Goal: Task Accomplishment & Management: Use online tool/utility

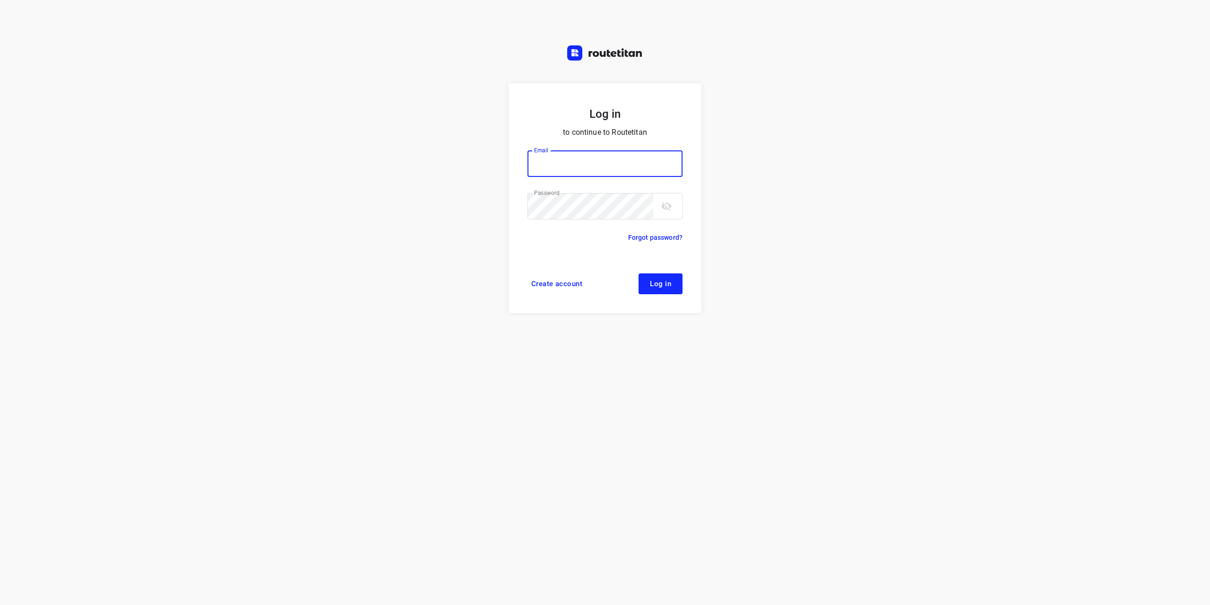
type input "[EMAIL_ADDRESS][DOMAIN_NAME]"
click at [669, 283] on span "Log in" at bounding box center [660, 284] width 21 height 8
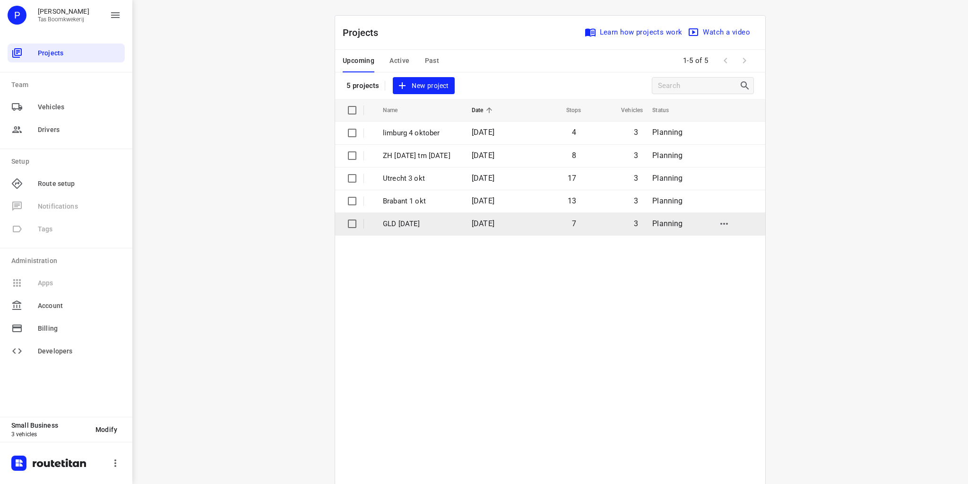
click at [414, 222] on p "GLD [DATE]" at bounding box center [420, 223] width 75 height 11
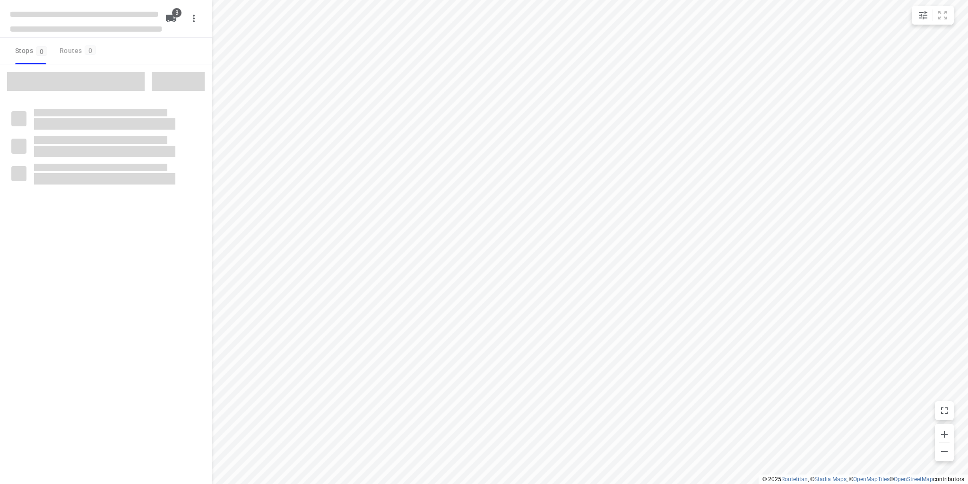
type input "distance"
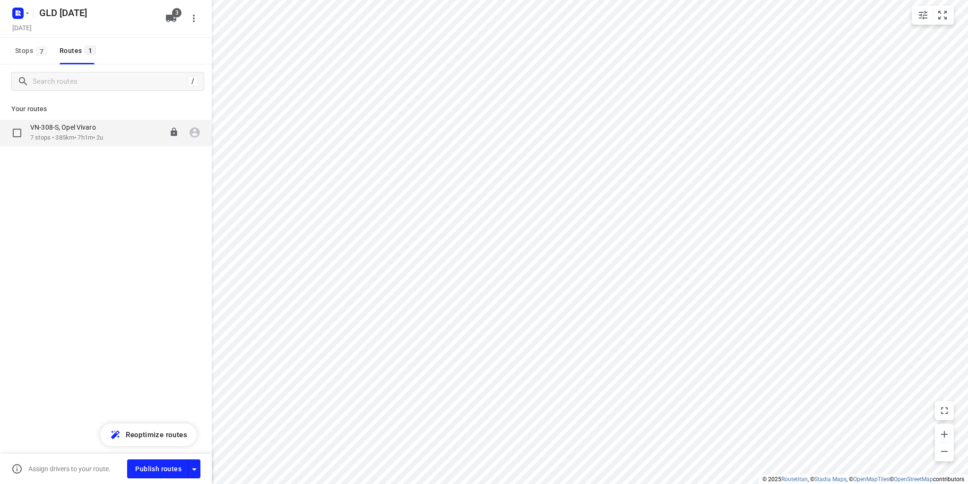
click at [96, 130] on p "VN-308-S, Opel Vivaro" at bounding box center [65, 127] width 71 height 9
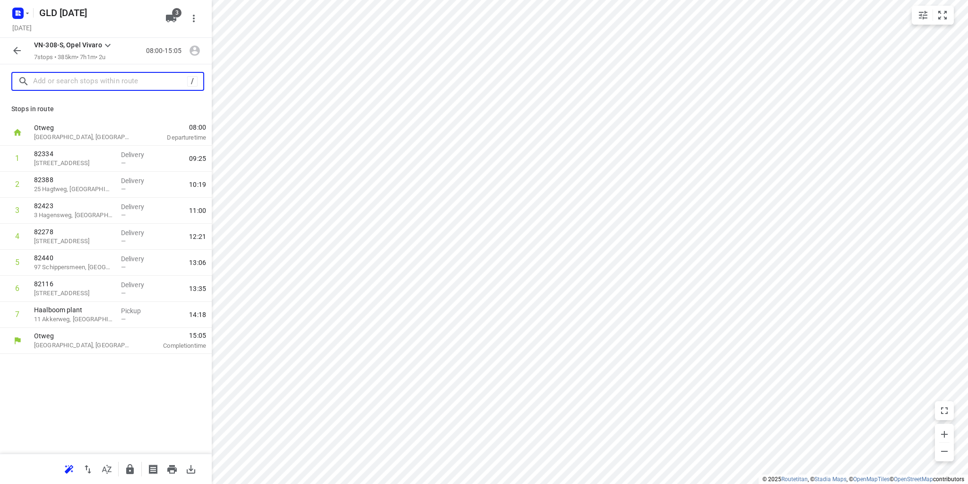
click at [81, 75] on input "text" at bounding box center [110, 81] width 154 height 15
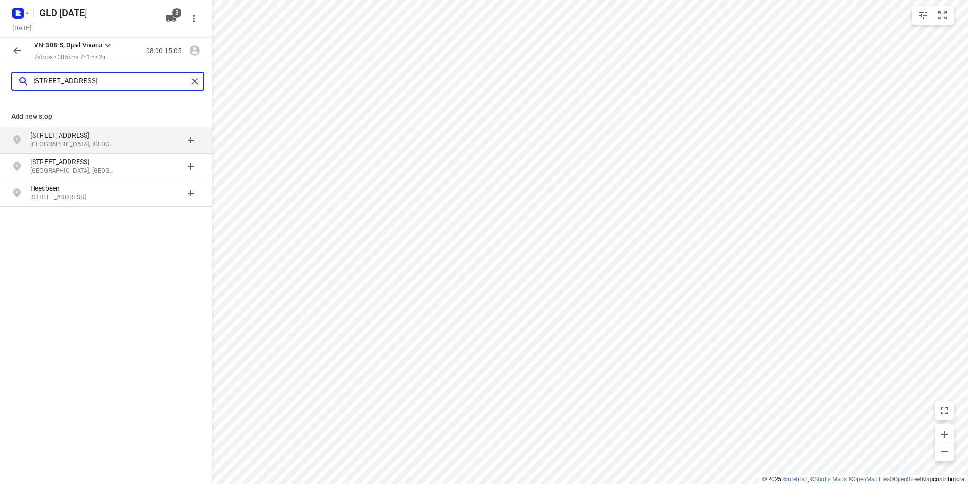
type input "[STREET_ADDRESS]"
click at [86, 135] on p "[STREET_ADDRESS]" at bounding box center [73, 134] width 87 height 9
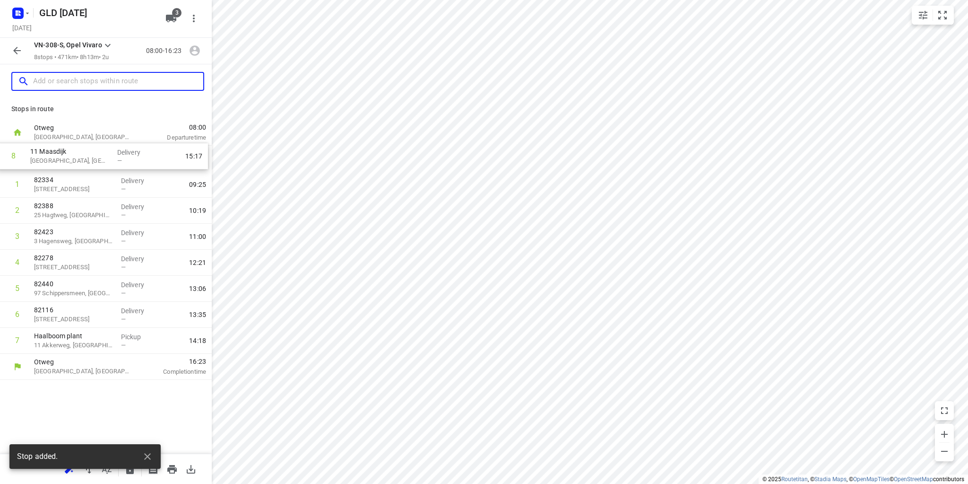
drag, startPoint x: 83, startPoint y: 341, endPoint x: 79, endPoint y: 149, distance: 191.5
click at [79, 149] on div "1 82334 [STREET_ADDRESS] Delivery — 09:25 2 82388 25 Hagtweg, Aalten Delivery —…" at bounding box center [106, 250] width 212 height 208
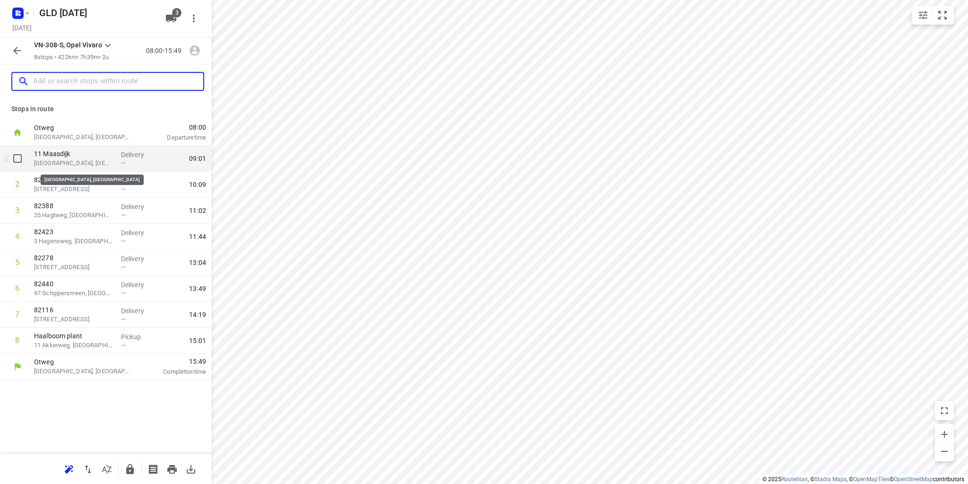
click at [89, 158] on p "[GEOGRAPHIC_DATA], [GEOGRAPHIC_DATA]" at bounding box center [73, 162] width 79 height 9
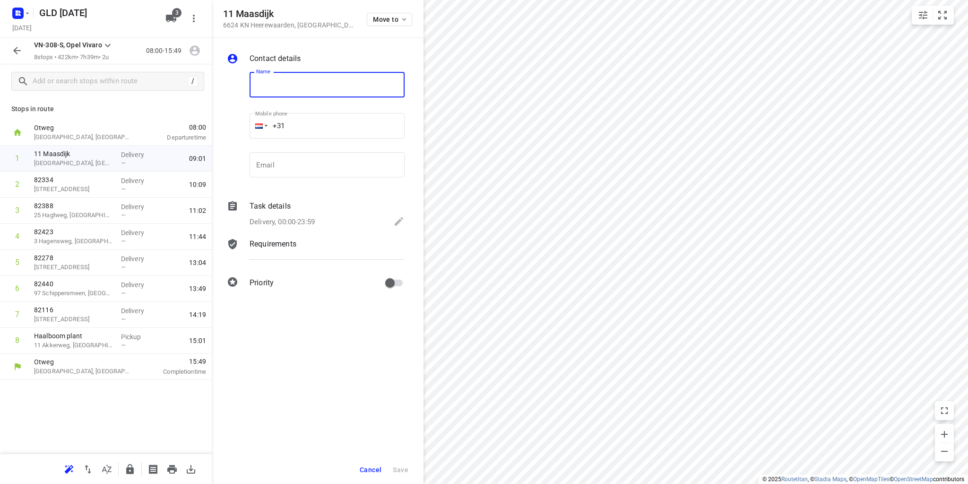
click at [297, 81] on input "text" at bounding box center [327, 85] width 155 height 26
type input "82446"
click at [402, 469] on span "Save" at bounding box center [401, 470] width 16 height 8
